Goal: Task Accomplishment & Management: Use online tool/utility

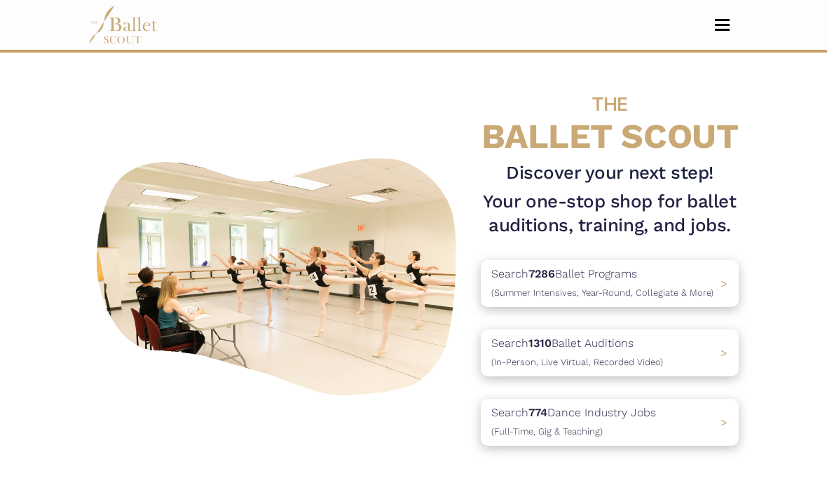
click at [720, 25] on span "Toggle navigation" at bounding box center [722, 25] width 15 height 2
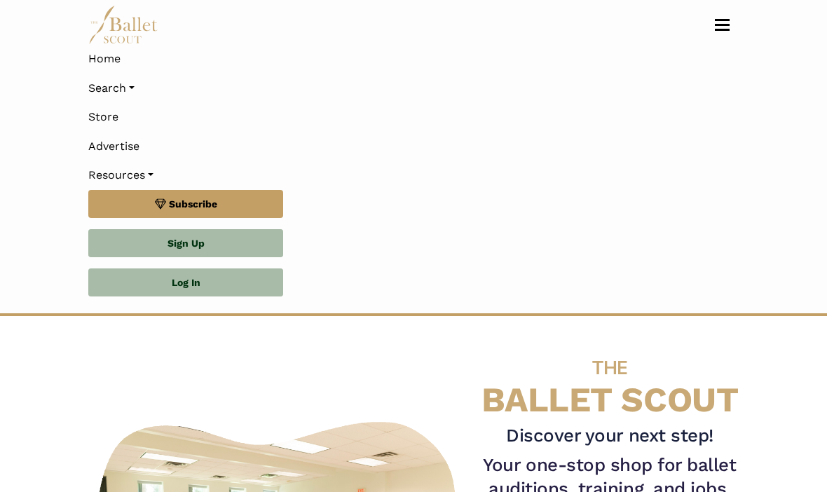
click at [233, 278] on link "Log In" at bounding box center [185, 282] width 195 height 28
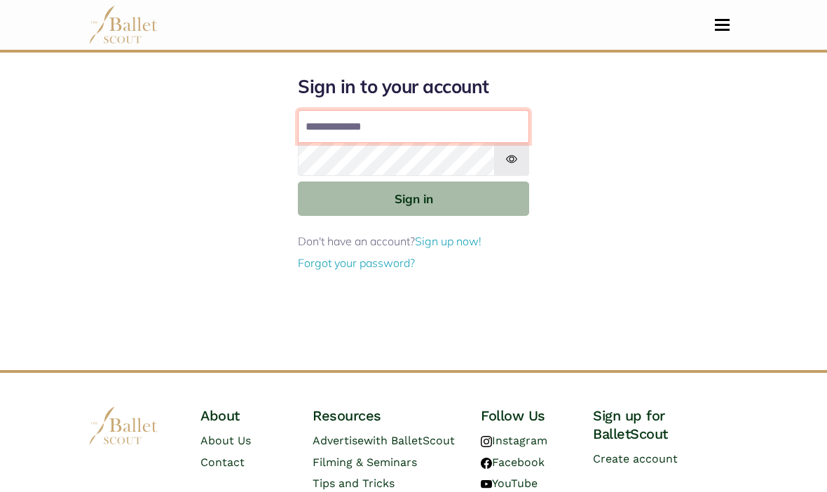
type input "**********"
click at [414, 198] on button "Sign in" at bounding box center [413, 199] width 231 height 34
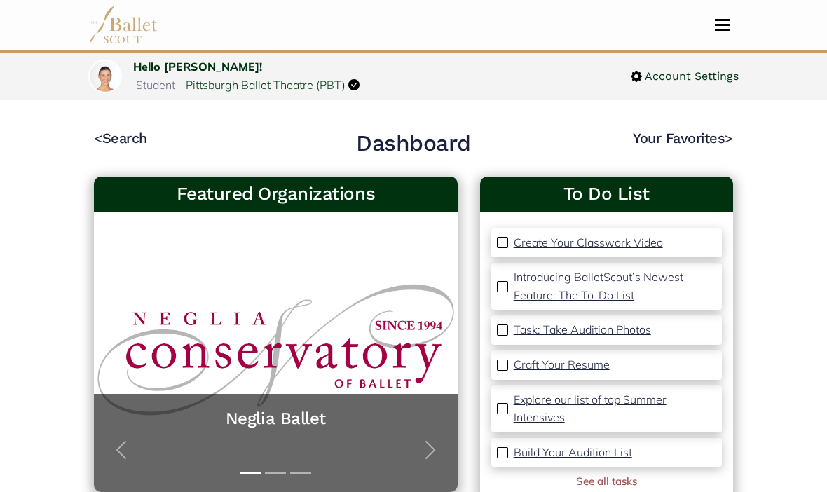
click at [172, 72] on link "Hello [PERSON_NAME]!" at bounding box center [197, 67] width 129 height 14
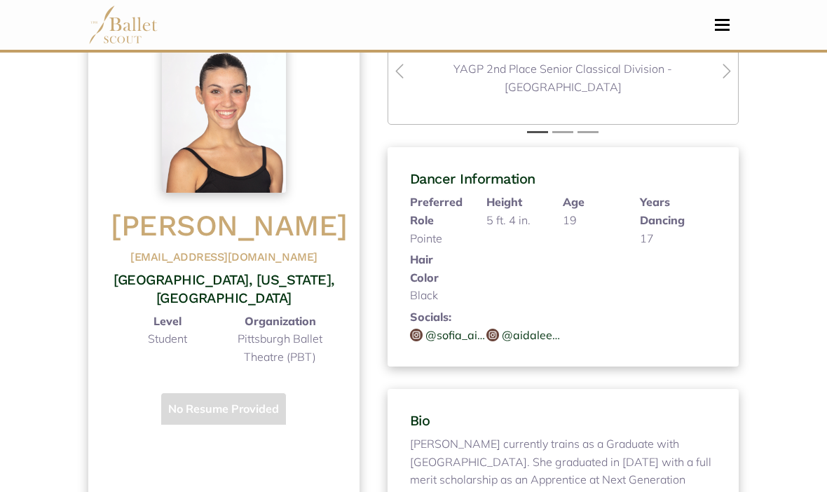
scroll to position [119, 0]
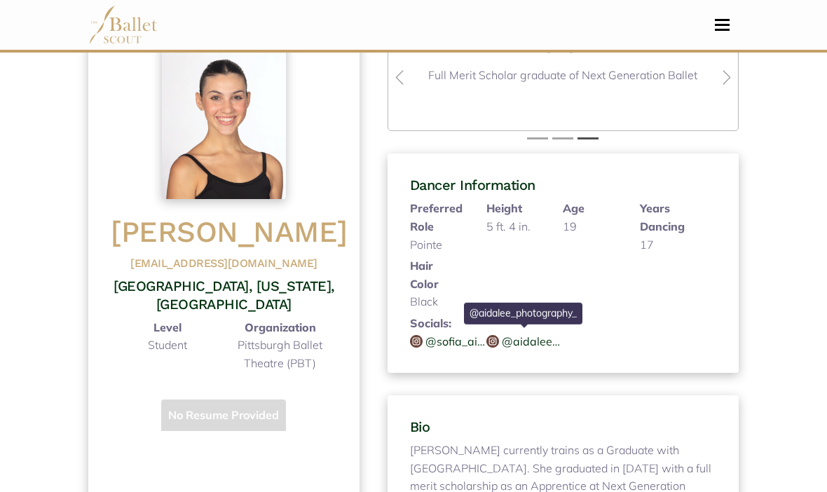
click at [534, 341] on link "@aidalee_photography_" at bounding box center [532, 342] width 61 height 18
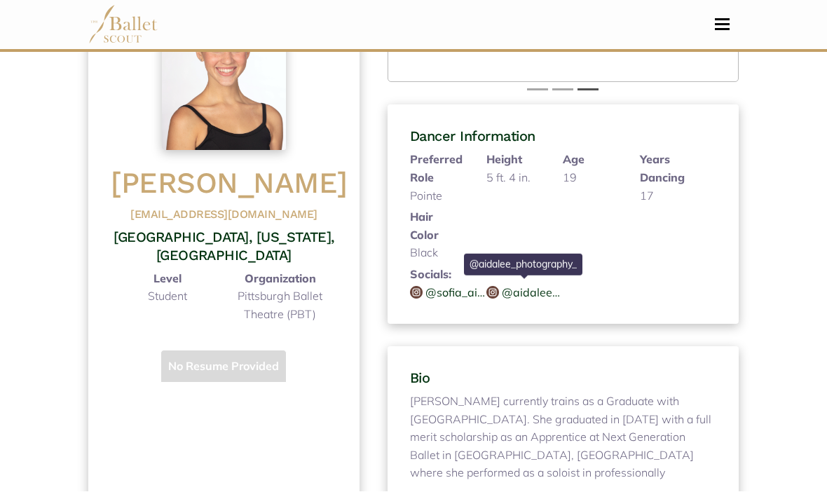
scroll to position [168, 0]
click at [174, 293] on span "Student" at bounding box center [167, 296] width 39 height 14
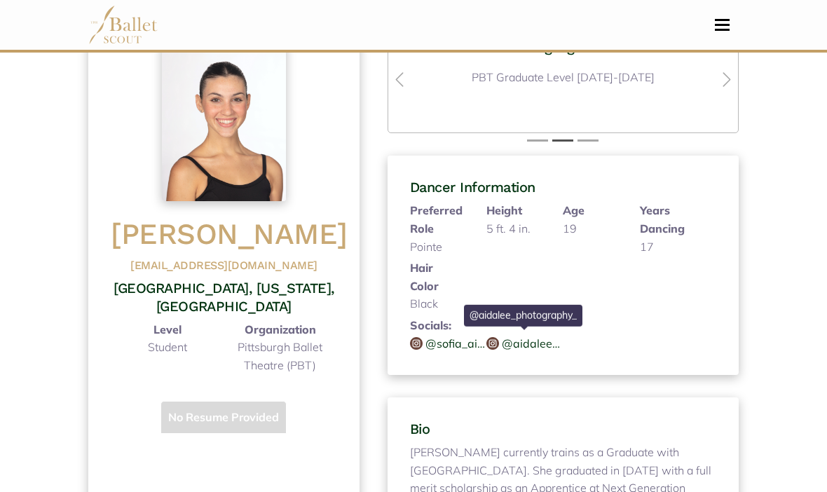
scroll to position [0, 0]
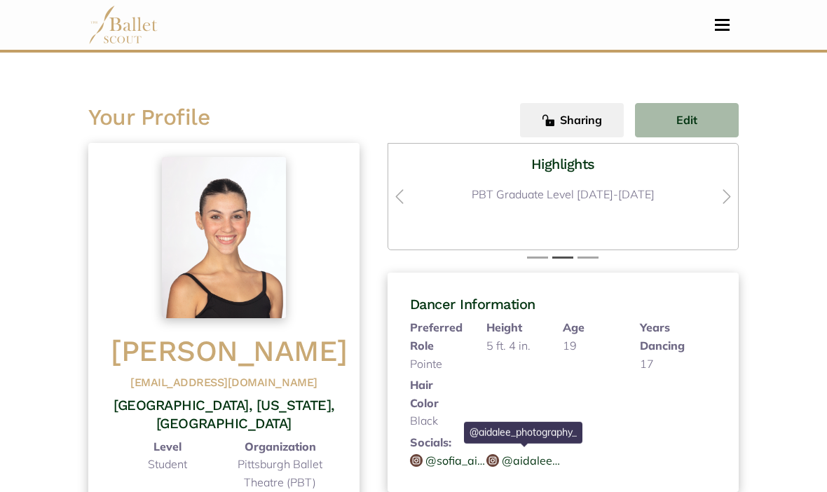
click at [724, 199] on span "button" at bounding box center [727, 197] width 22 height 18
click at [731, 194] on span "button" at bounding box center [727, 197] width 22 height 18
click at [722, 196] on span "button" at bounding box center [727, 197] width 22 height 18
click at [723, 25] on span "Toggle navigation" at bounding box center [722, 25] width 15 height 2
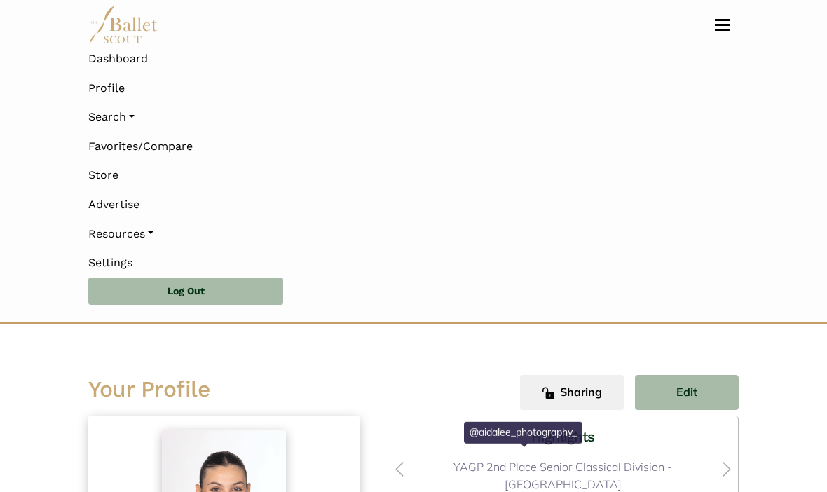
click at [128, 123] on link "Search" at bounding box center [413, 116] width 650 height 29
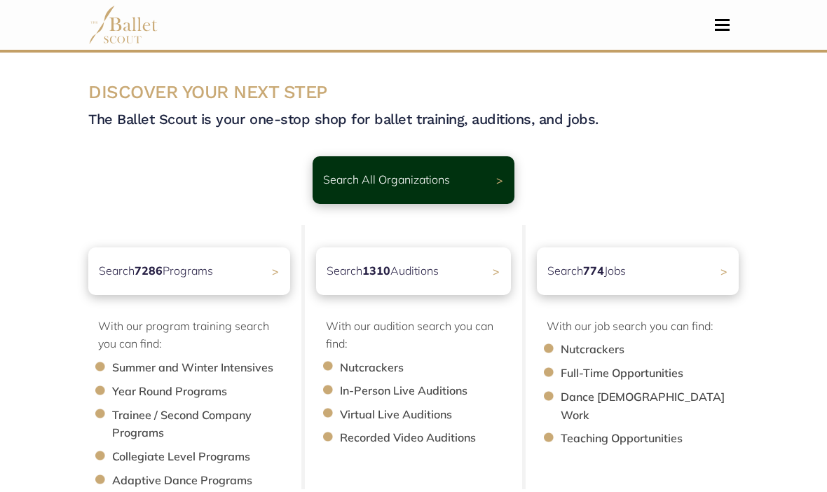
click at [694, 271] on div "Search 774 Jobs >" at bounding box center [638, 271] width 202 height 48
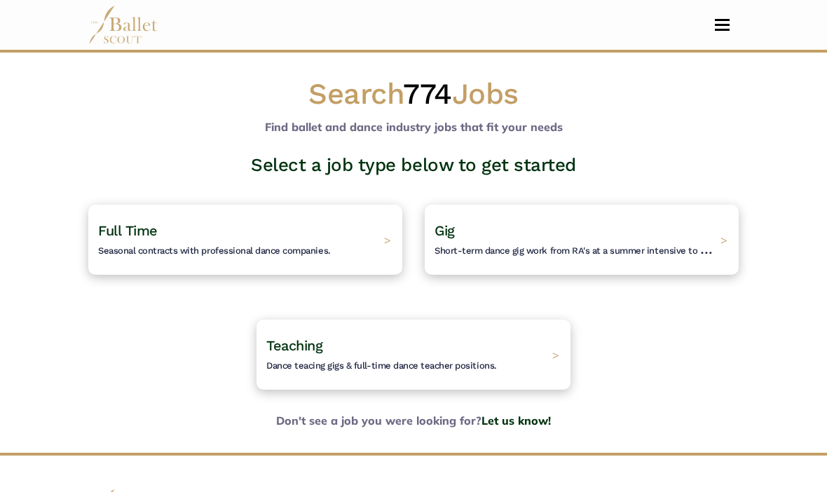
click at [282, 238] on h4 "Full Time Seasonal contracts with professional dance companies." at bounding box center [214, 239] width 233 height 36
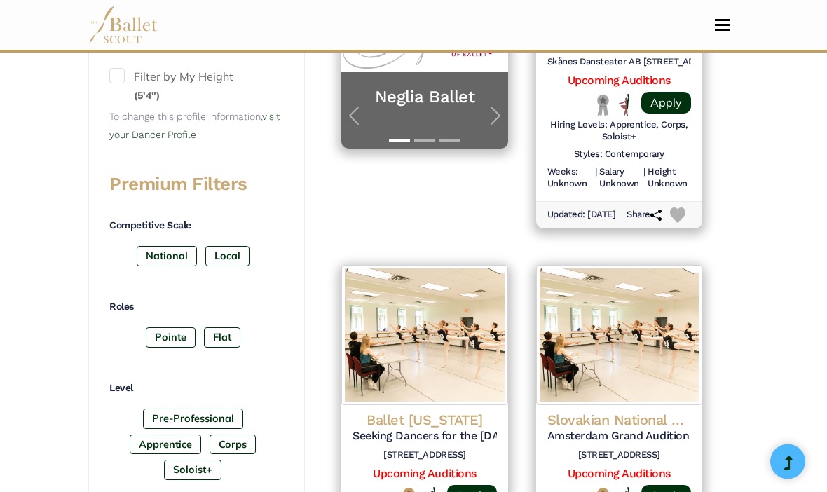
scroll to position [471, 0]
click at [170, 251] on label "National" at bounding box center [167, 255] width 60 height 20
click at [175, 327] on label "Pointe" at bounding box center [171, 337] width 50 height 20
